Goal: Information Seeking & Learning: Learn about a topic

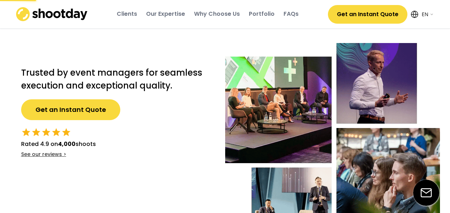
select select ""en""
click at [161, 165] on div "Trusted by event managers for seamless execution and exceptional quality. Get a…" at bounding box center [224, 145] width 429 height 240
